Goal: Find specific page/section: Find specific page/section

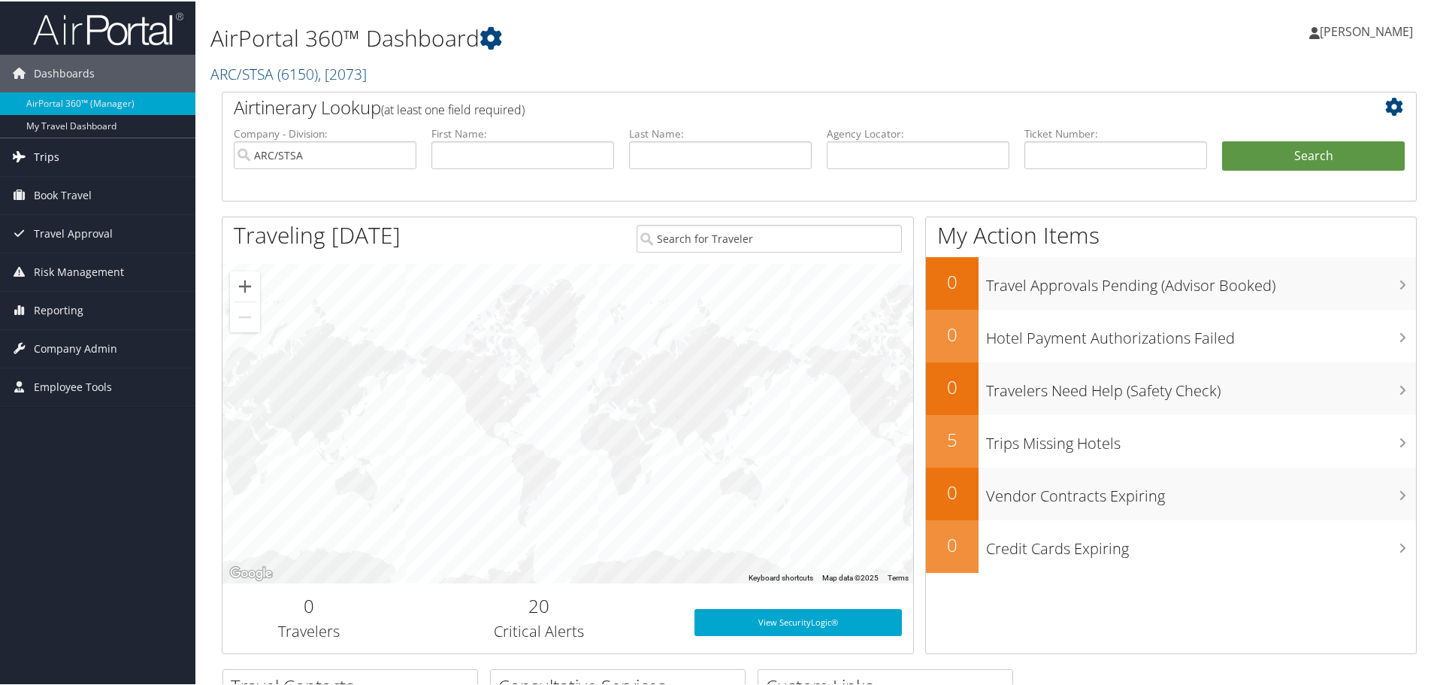
click at [56, 157] on span "Trips" at bounding box center [47, 156] width 26 height 38
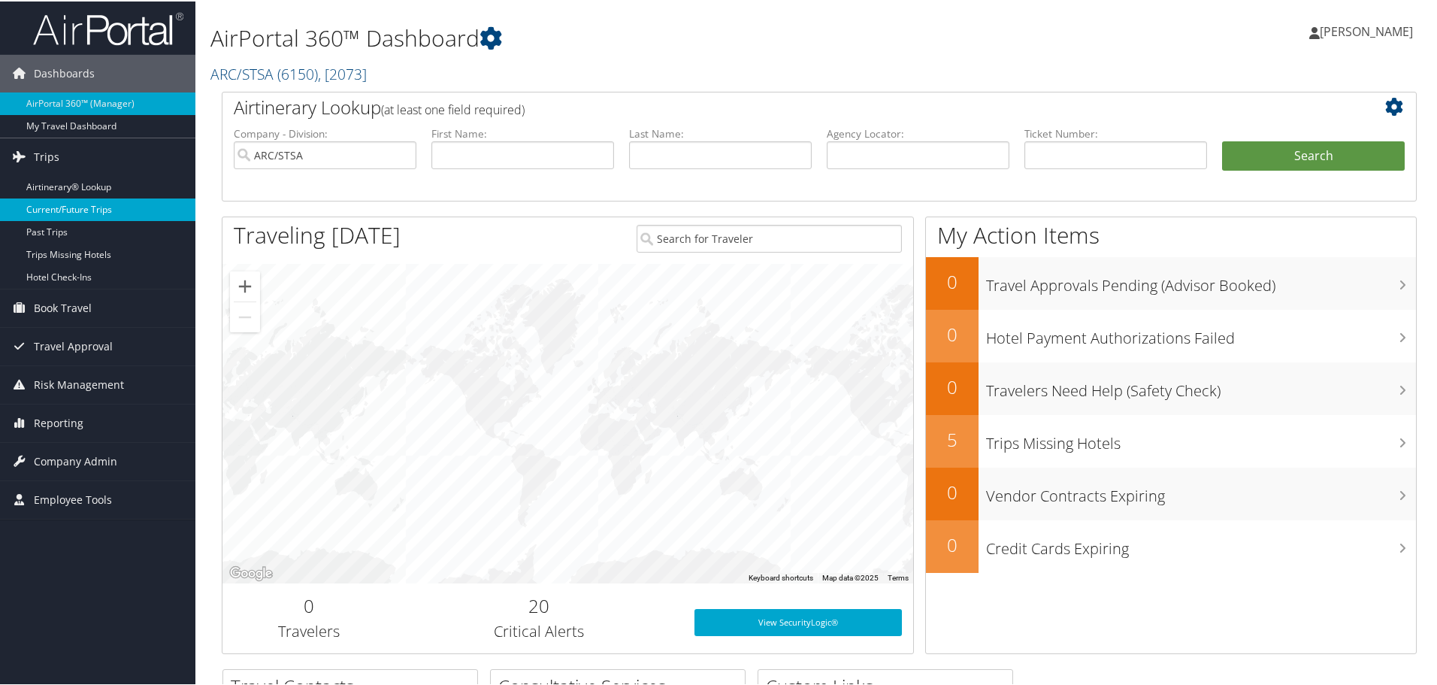
click at [70, 215] on link "Current/Future Trips" at bounding box center [97, 208] width 195 height 23
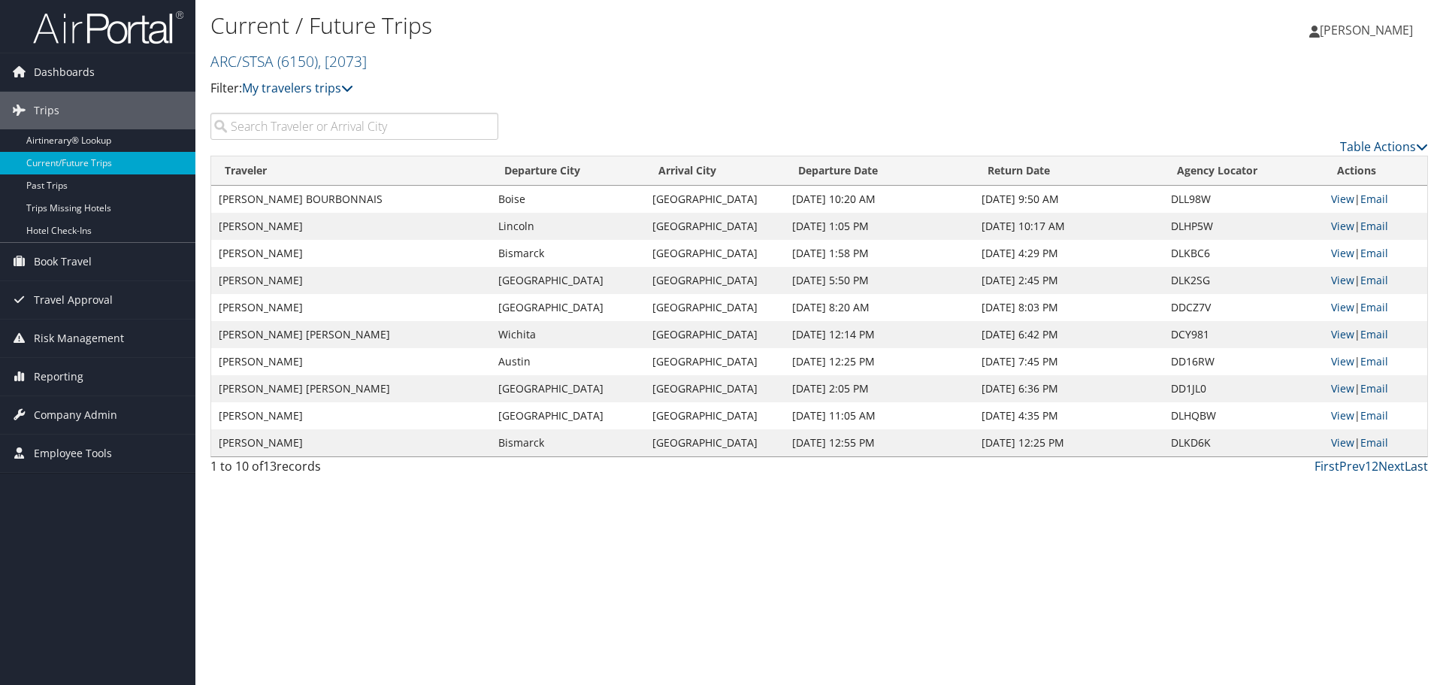
click at [1414, 463] on link "Last" at bounding box center [1416, 466] width 23 height 17
